Goal: Browse casually

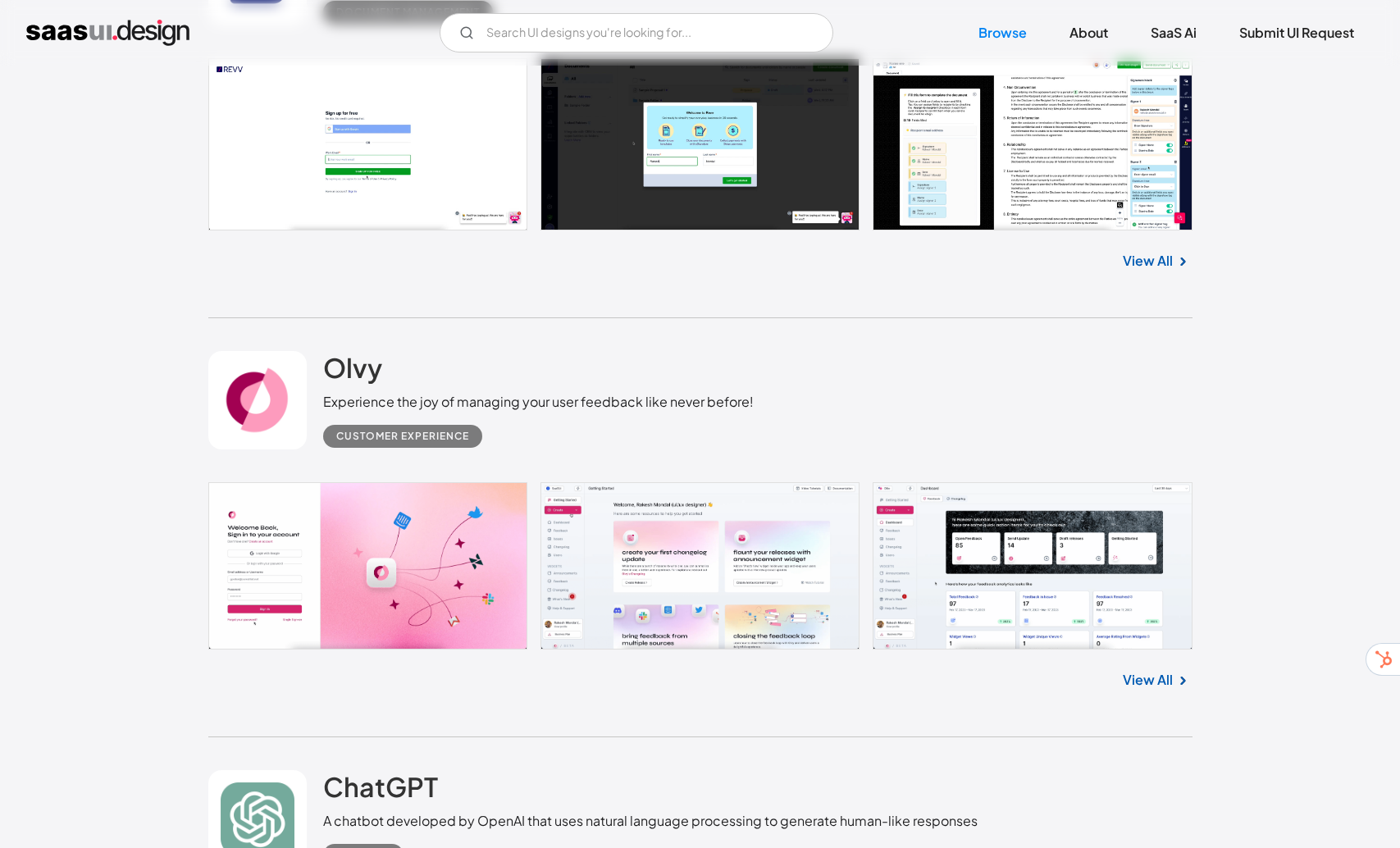
scroll to position [714, 0]
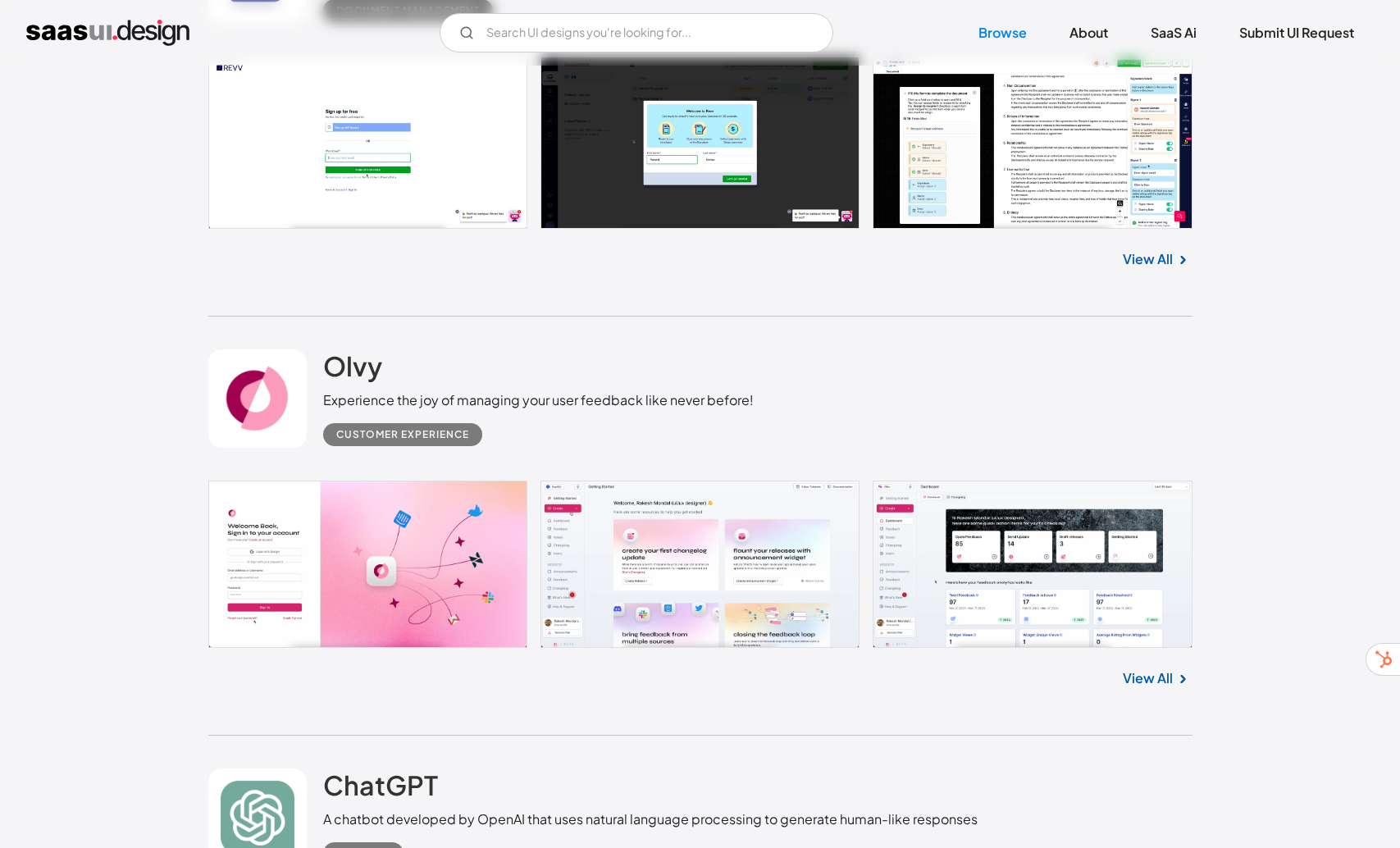
click at [1160, 664] on div "View All" at bounding box center [700, 675] width 984 height 54
click at [1157, 683] on link "View All" at bounding box center [1148, 678] width 50 height 20
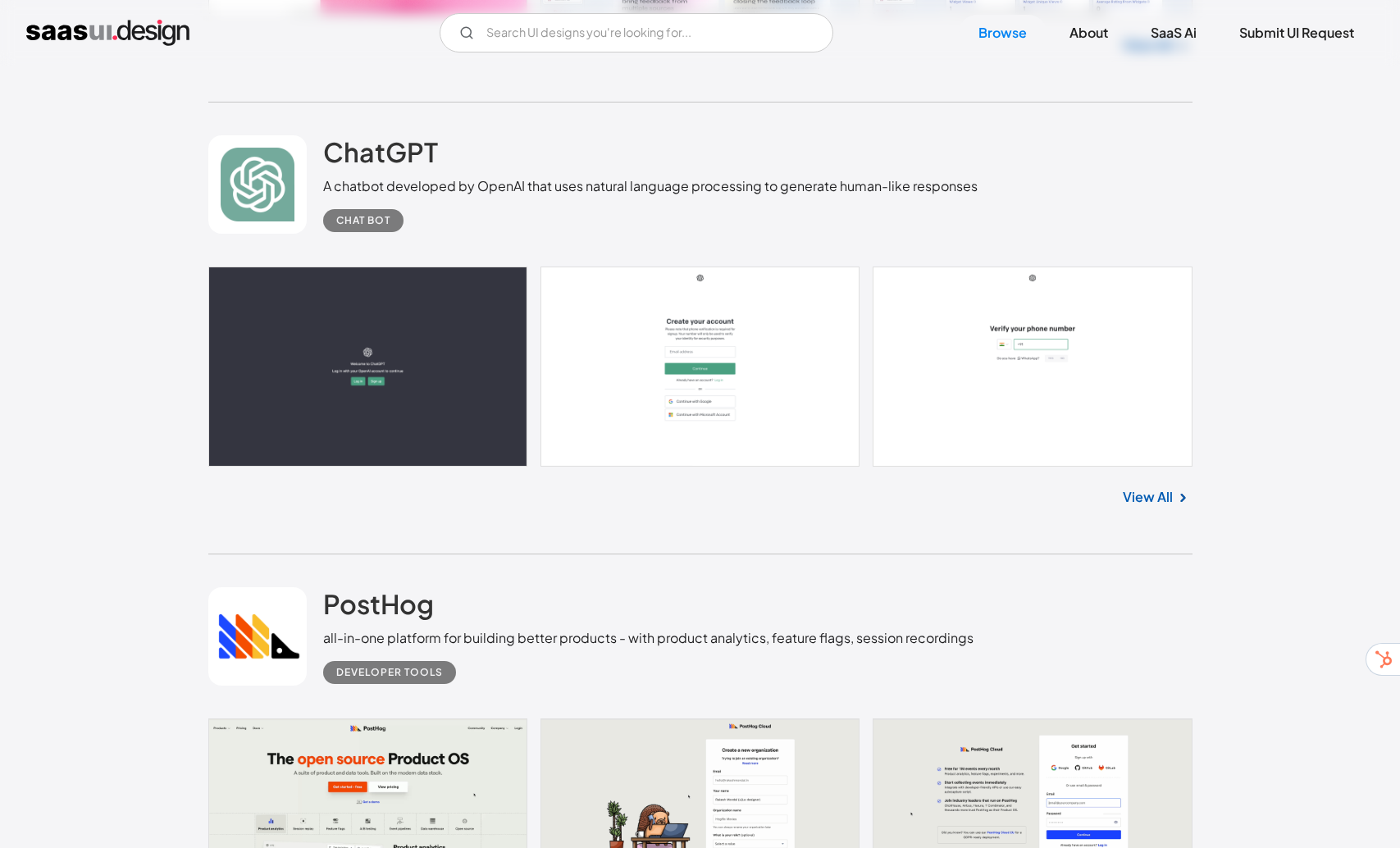
scroll to position [2081, 0]
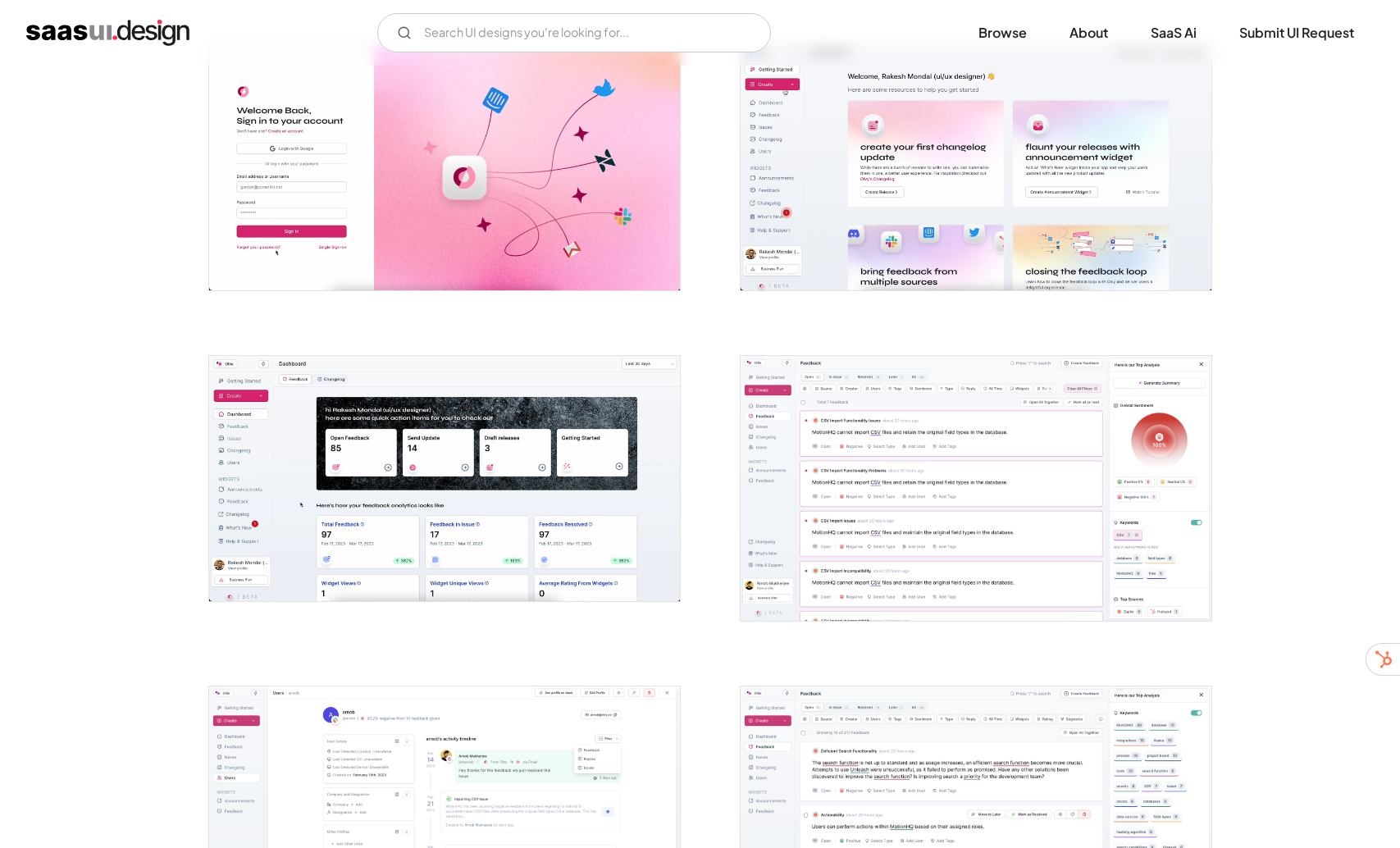
scroll to position [351, 0]
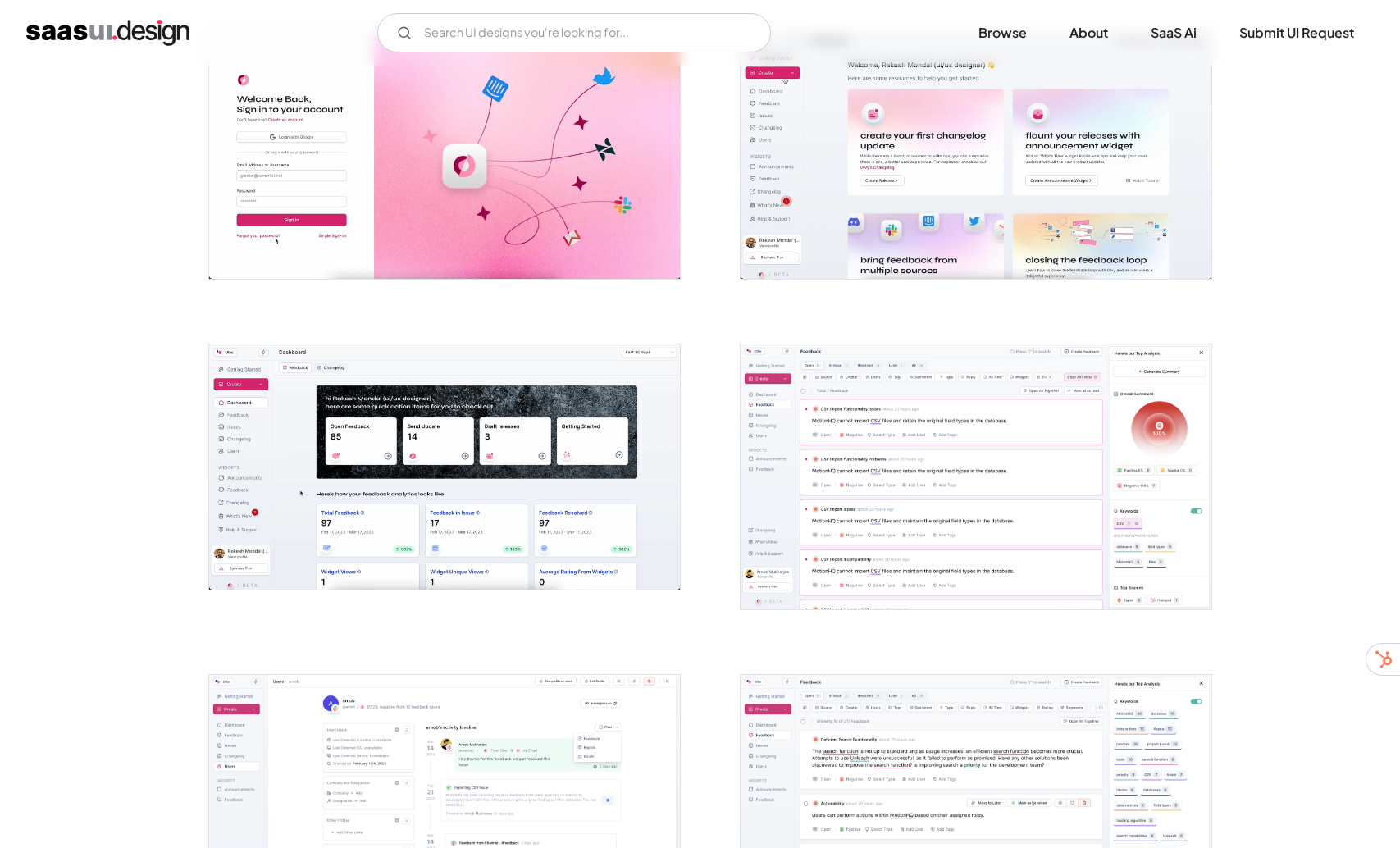
click at [360, 473] on img "open lightbox" at bounding box center [444, 467] width 470 height 245
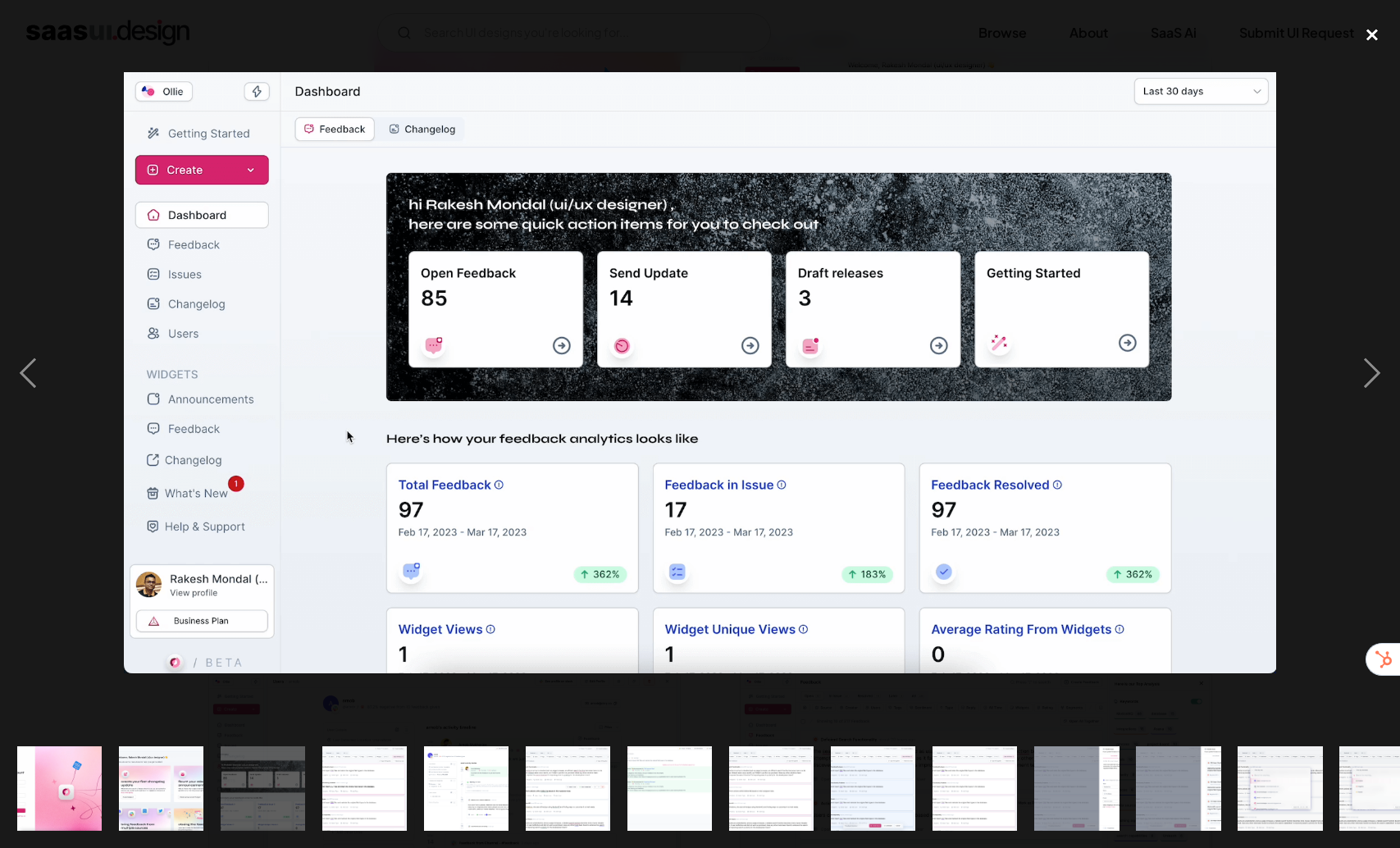
click at [1371, 32] on div "close lightbox" at bounding box center [1372, 36] width 55 height 36
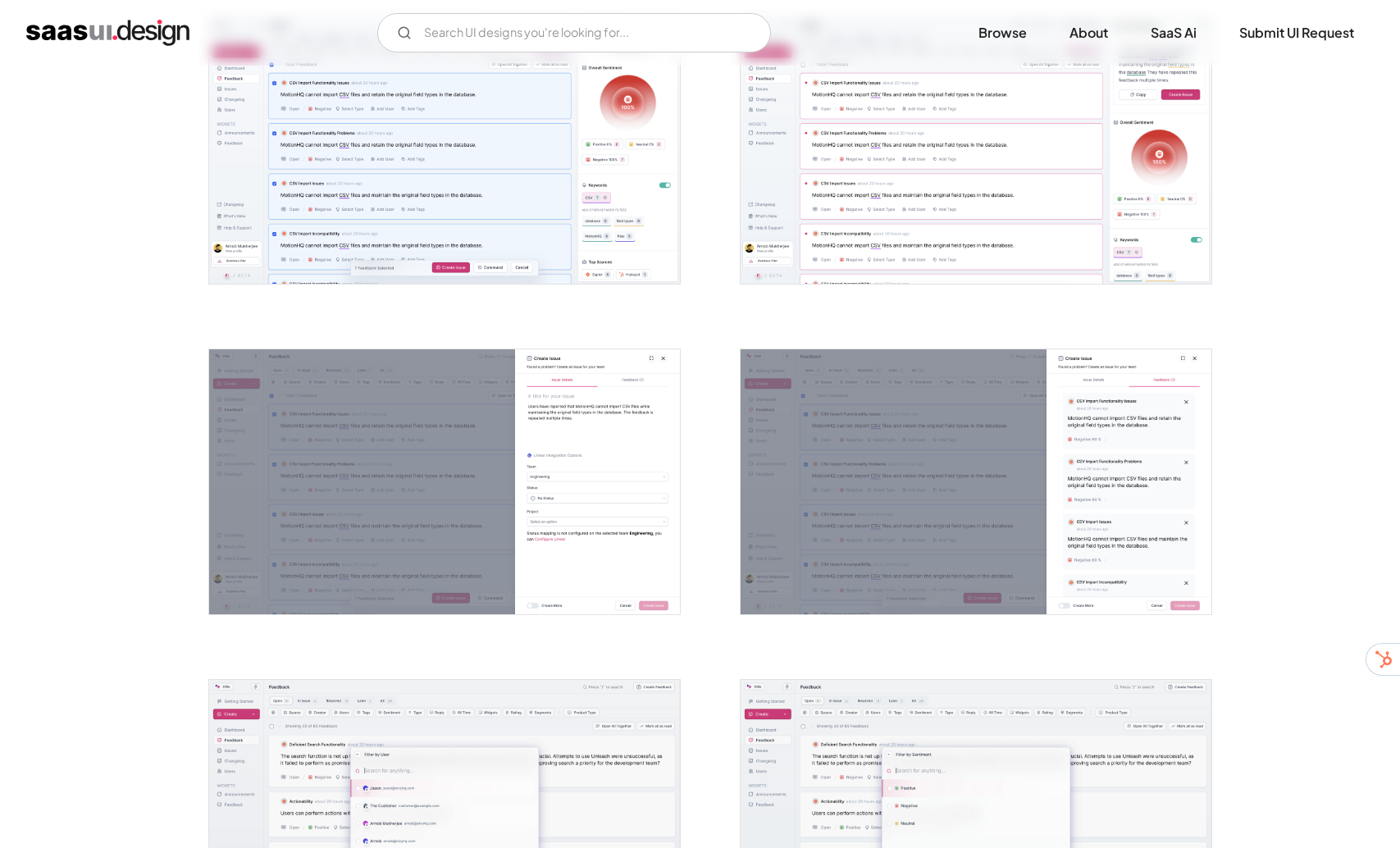
scroll to position [1667, 0]
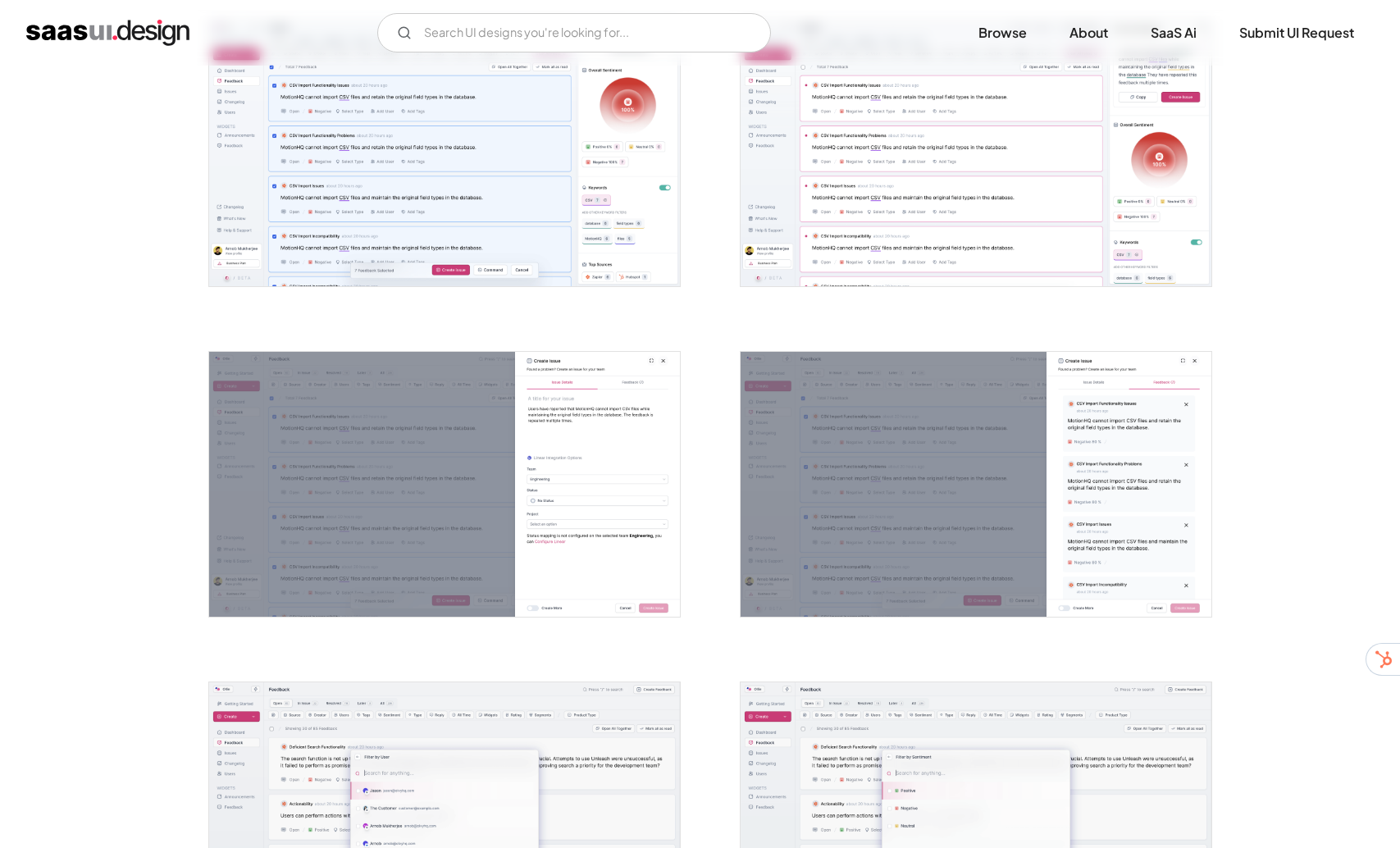
click at [708, 662] on div at bounding box center [700, 794] width 984 height 4240
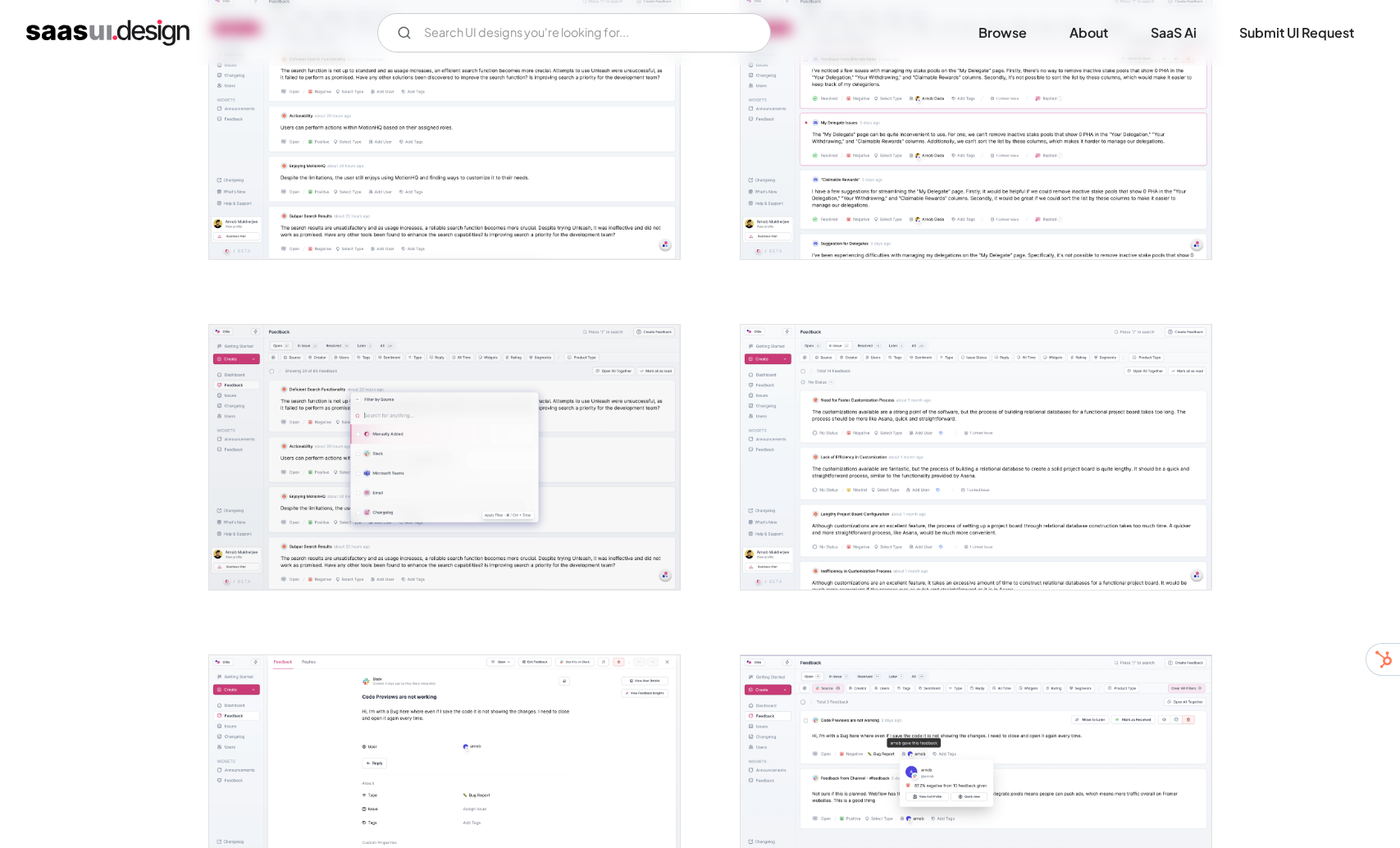
scroll to position [158, 0]
